Goal: Task Accomplishment & Management: Use online tool/utility

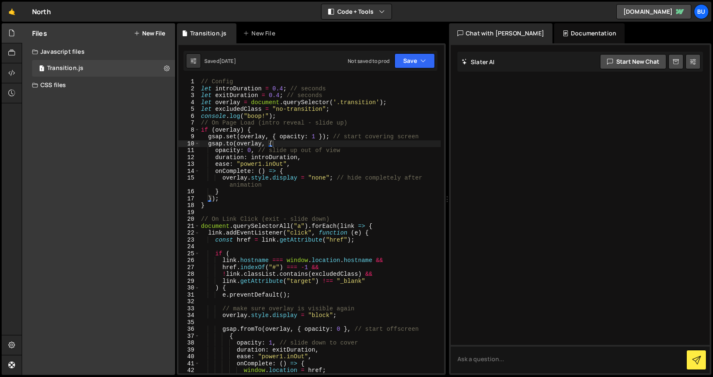
scroll to position [0, 5]
click at [16, 11] on link "🤙" at bounding box center [12, 12] width 20 height 20
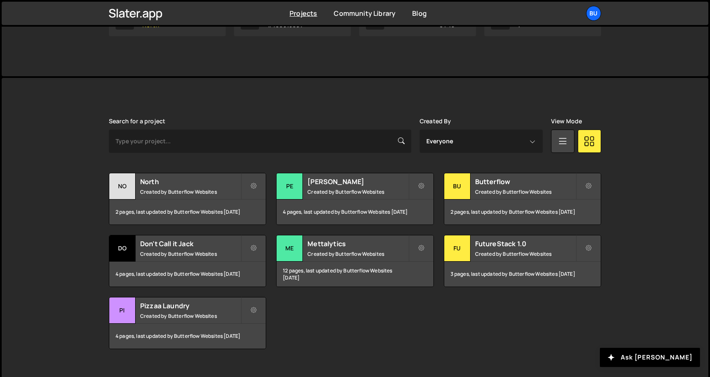
scroll to position [159, 0]
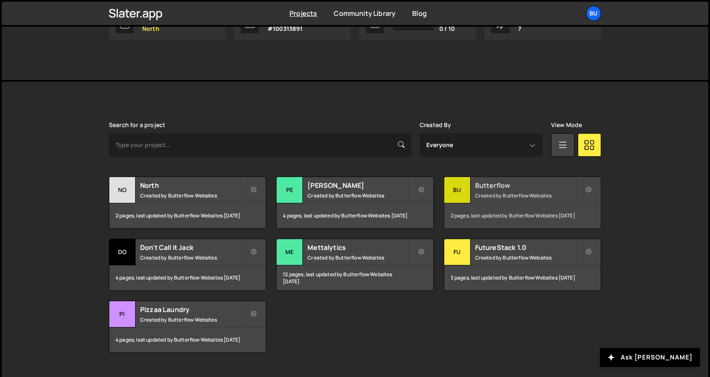
click at [500, 184] on h2 "Butterflow" at bounding box center [525, 185] width 100 height 9
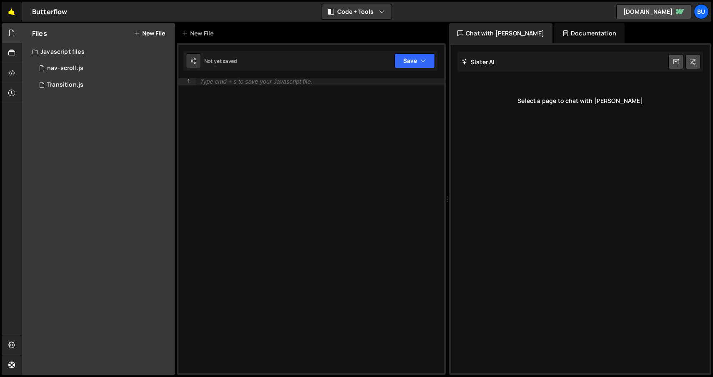
click at [12, 9] on link "🤙" at bounding box center [12, 12] width 20 height 20
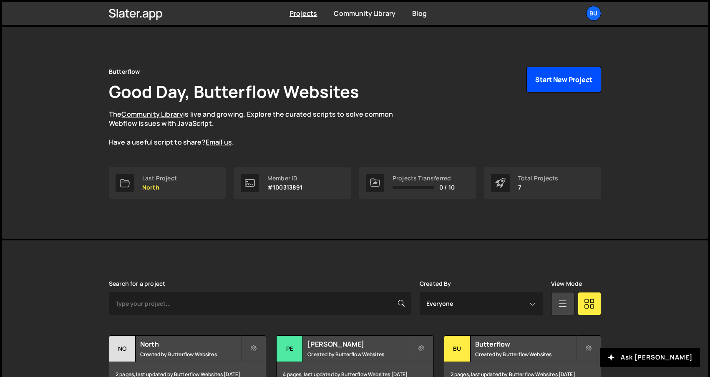
click at [568, 83] on button "Start New Project" at bounding box center [563, 80] width 75 height 26
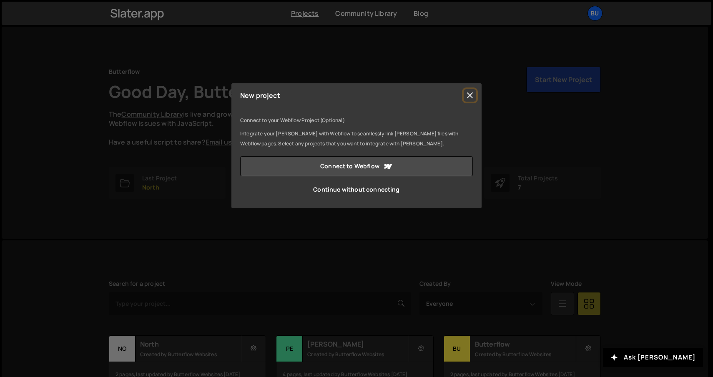
click at [466, 93] on button "Close" at bounding box center [470, 95] width 13 height 13
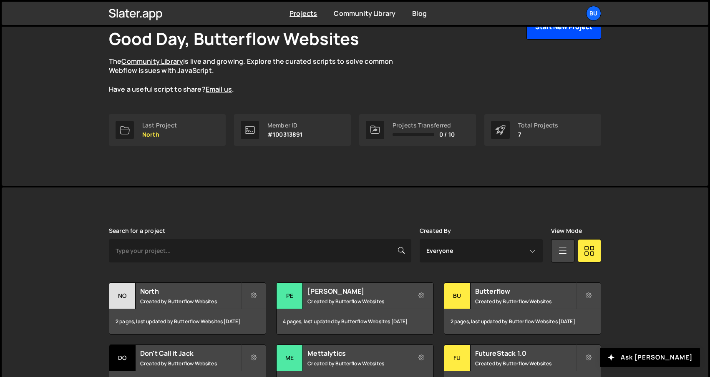
scroll to position [100, 0]
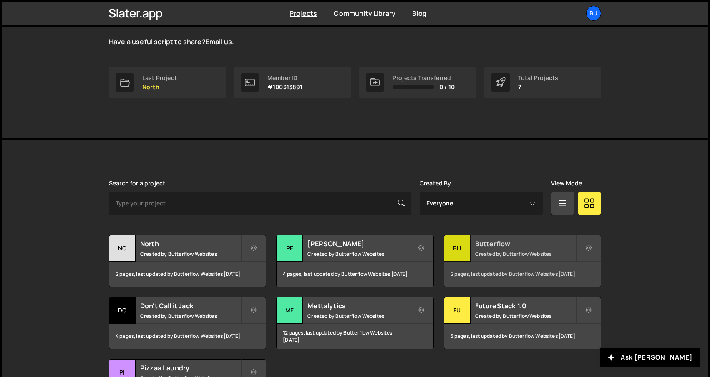
click at [484, 245] on h2 "Butterflow" at bounding box center [525, 243] width 100 height 9
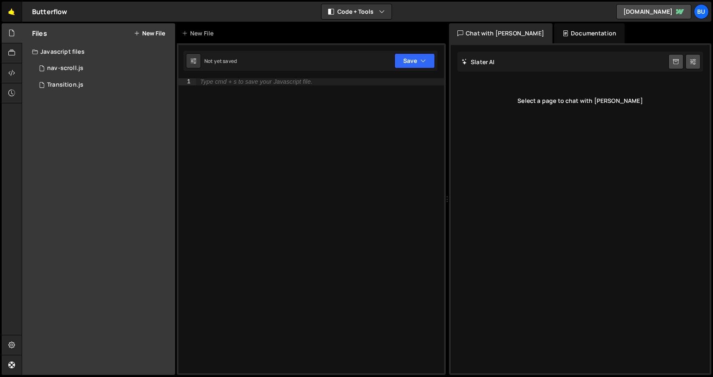
click at [15, 13] on link "🤙" at bounding box center [12, 12] width 20 height 20
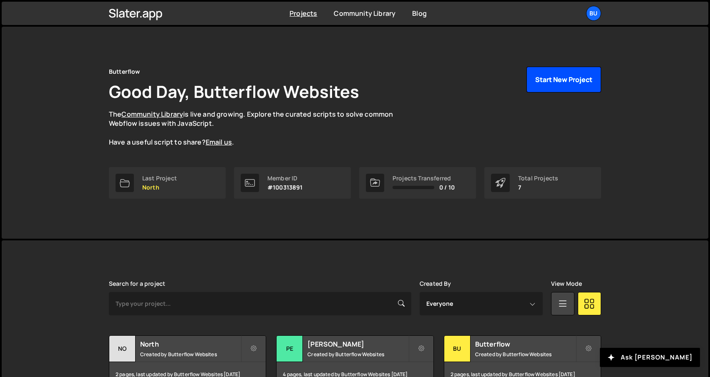
click at [575, 78] on button "Start New Project" at bounding box center [563, 80] width 75 height 26
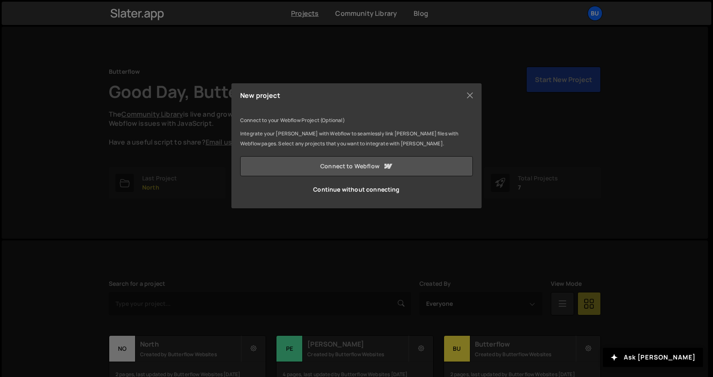
click at [371, 168] on link "Connect to Webflow" at bounding box center [356, 166] width 233 height 20
